Goal: Download file/media

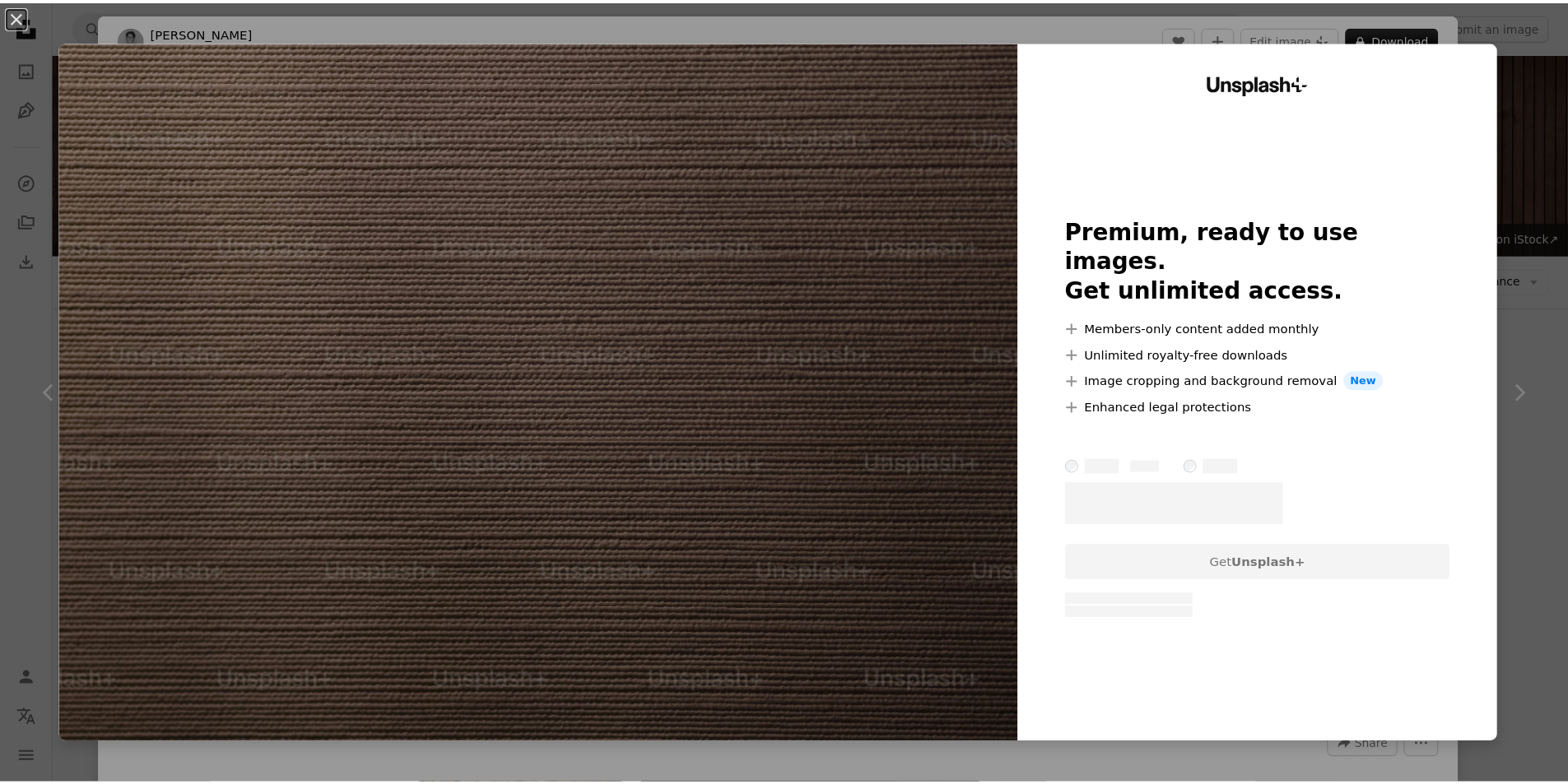
scroll to position [11509, 0]
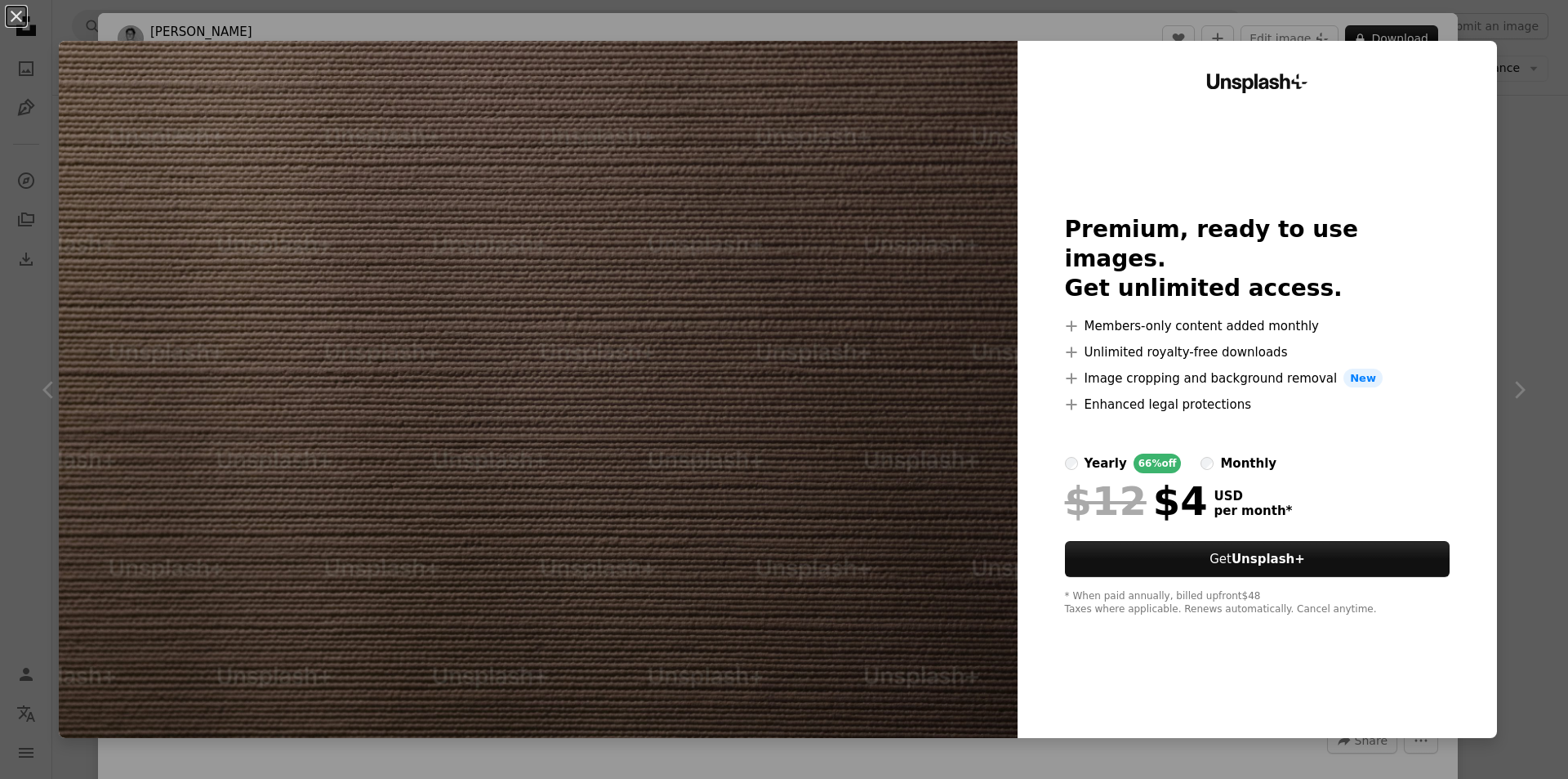
click at [1523, 96] on div "An X shape Unsplash+ Premium, ready to use images. Get unlimited access. A plus…" at bounding box center [784, 390] width 1568 height 779
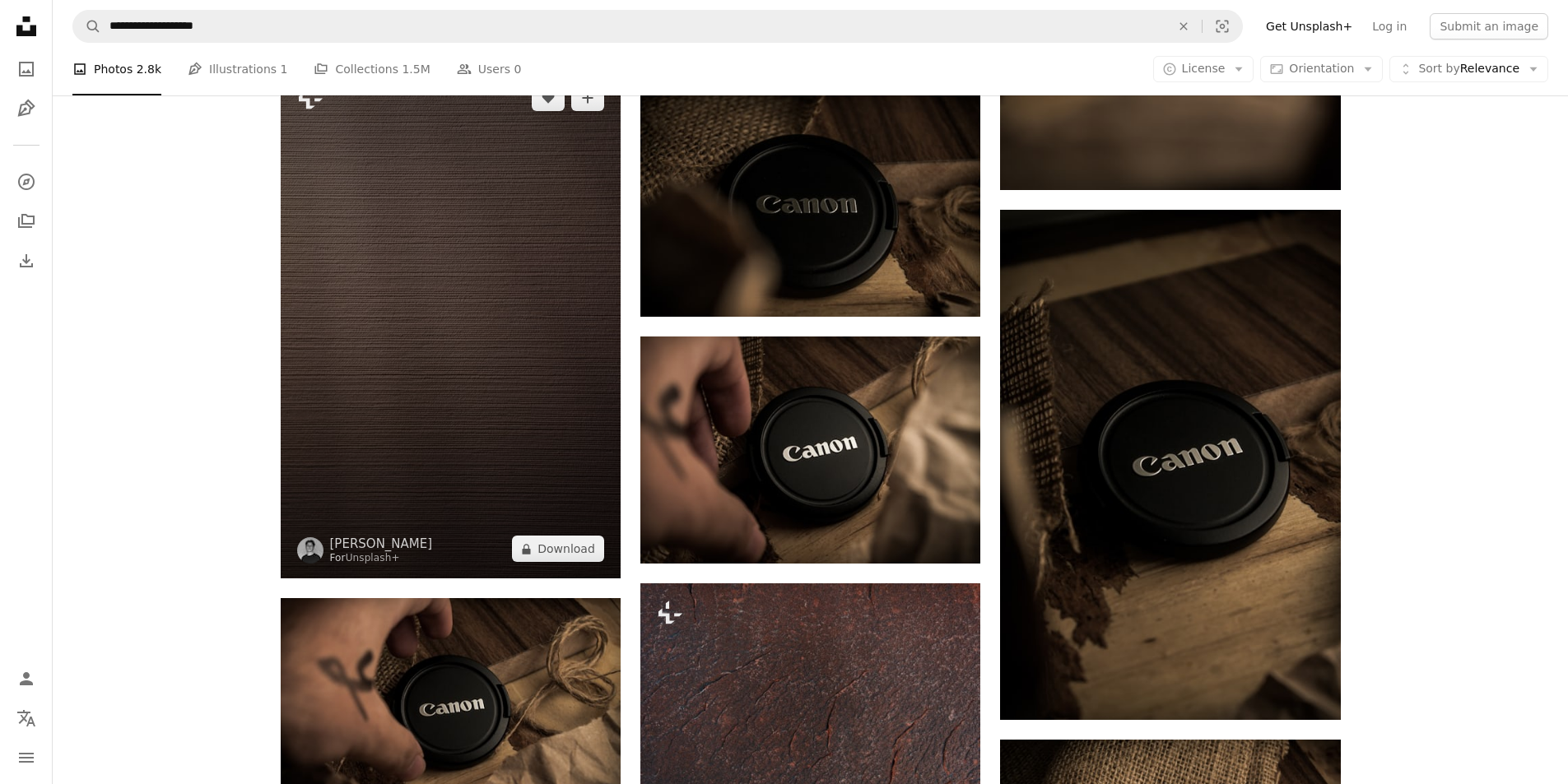
scroll to position [11674, 0]
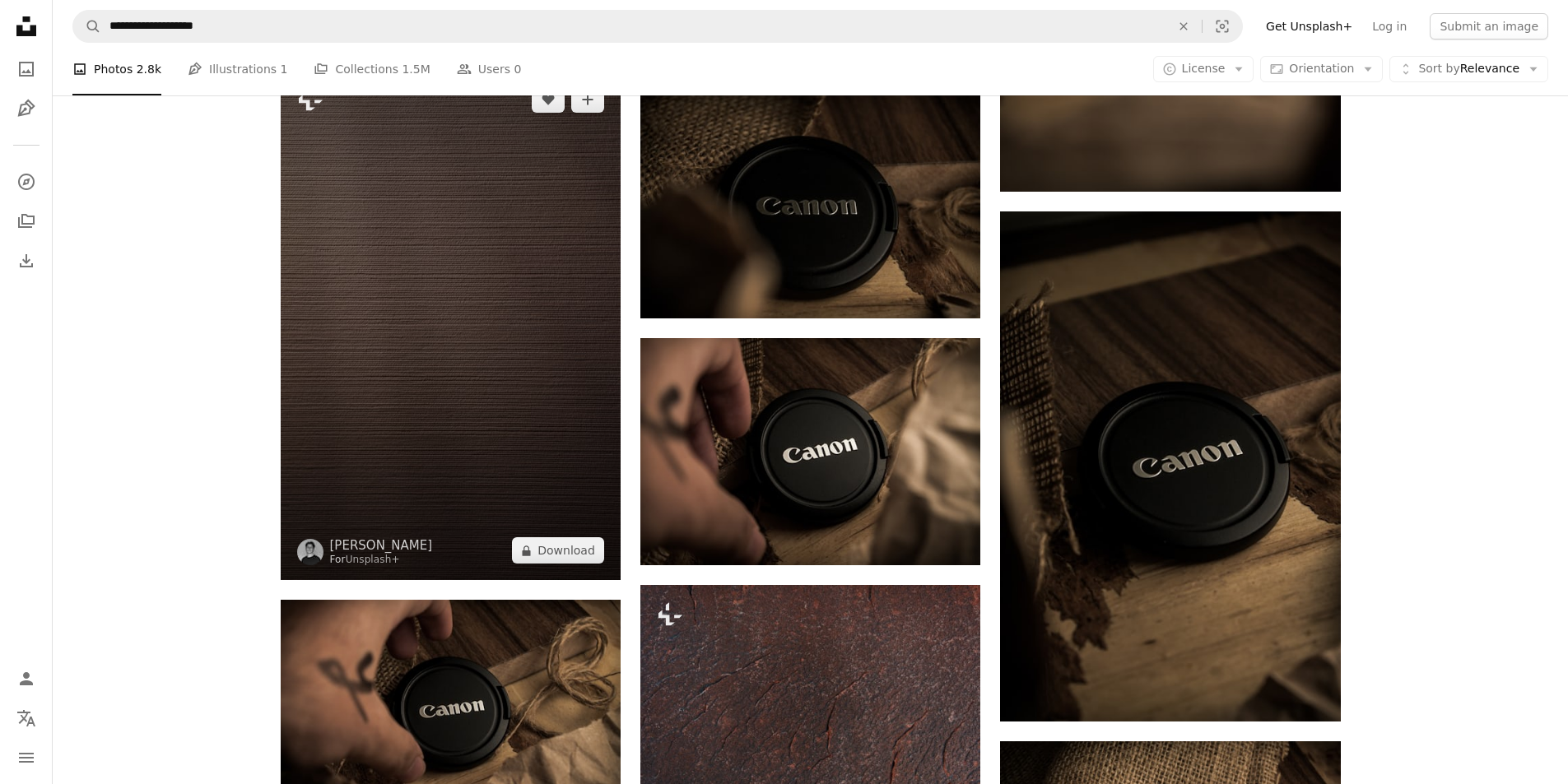
click at [462, 290] on img at bounding box center [450, 325] width 340 height 510
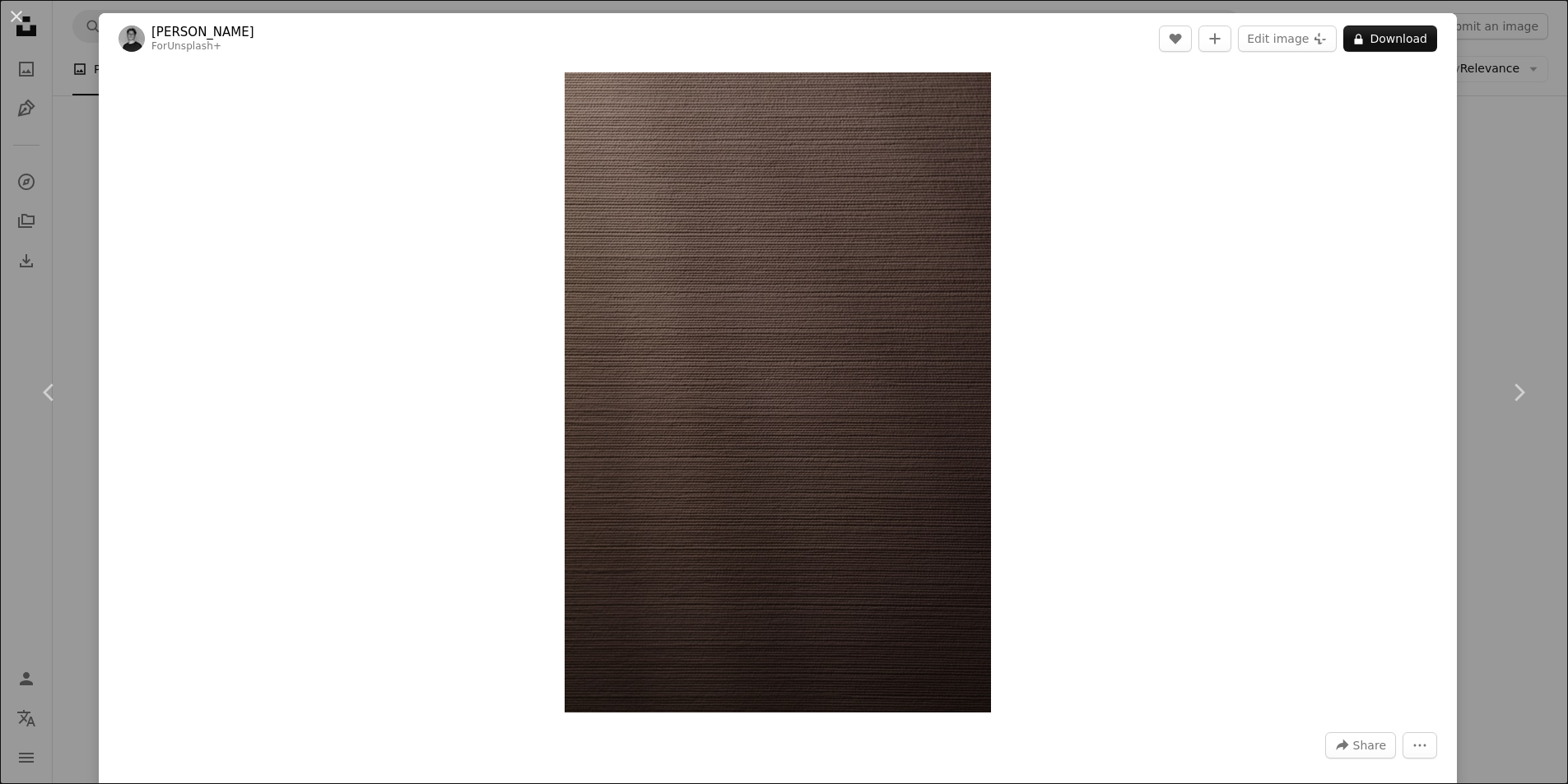
drag, startPoint x: 462, startPoint y: 290, endPoint x: 636, endPoint y: 243, distance: 180.2
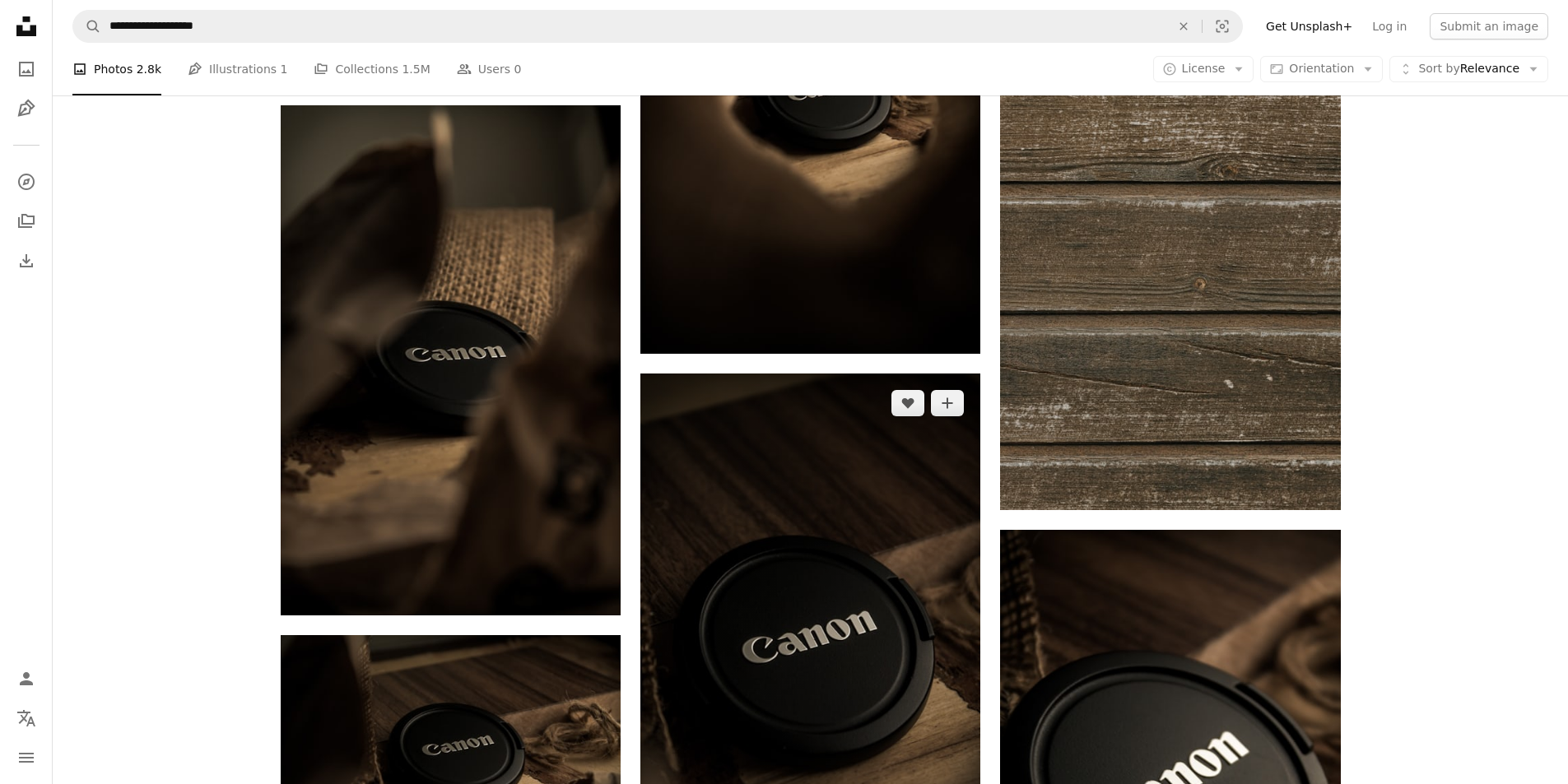
scroll to position [13004, 0]
